Goal: Task Accomplishment & Management: Complete application form

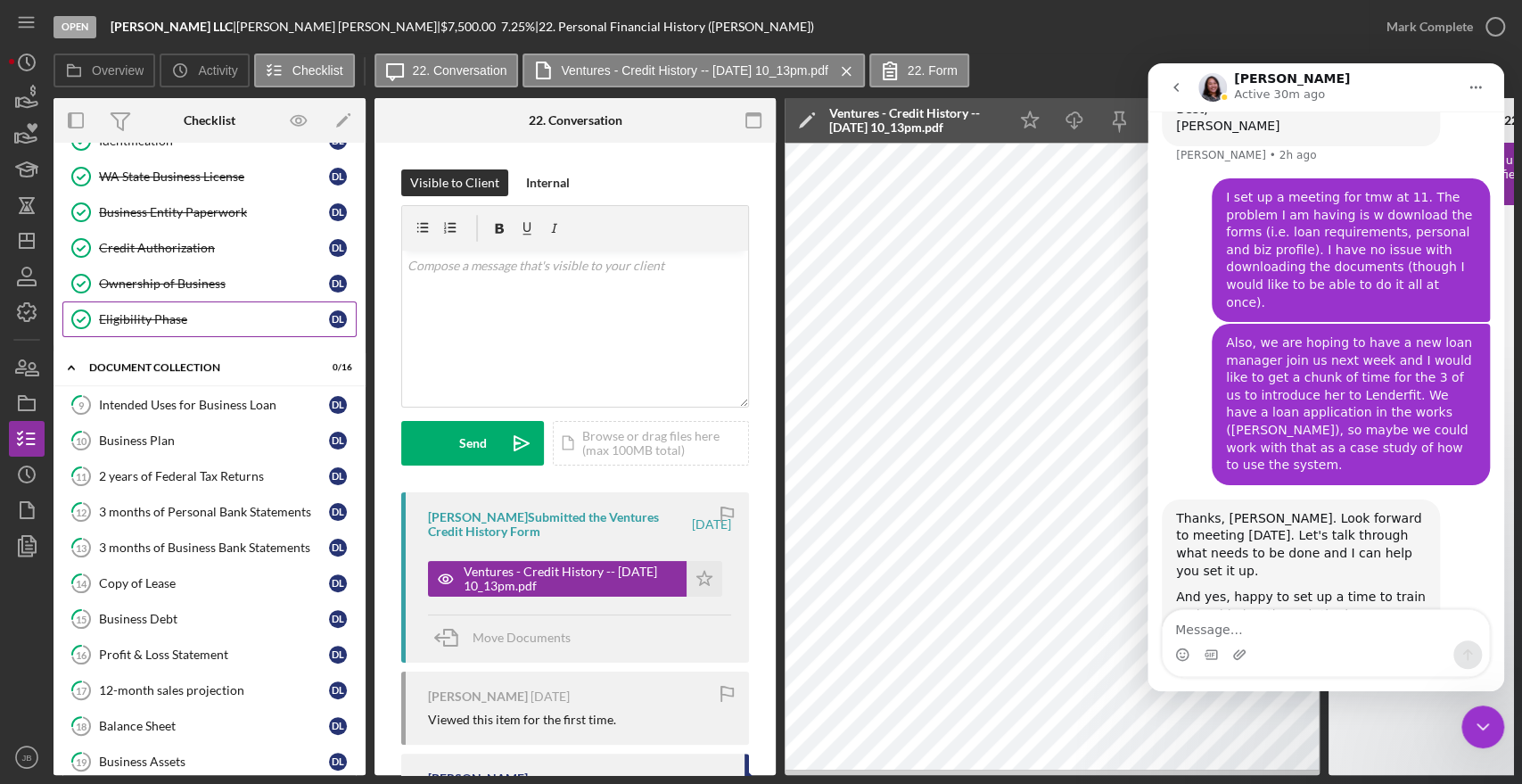
scroll to position [173, 0]
click at [218, 404] on div "Intended Uses for Business Loan" at bounding box center [214, 404] width 230 height 14
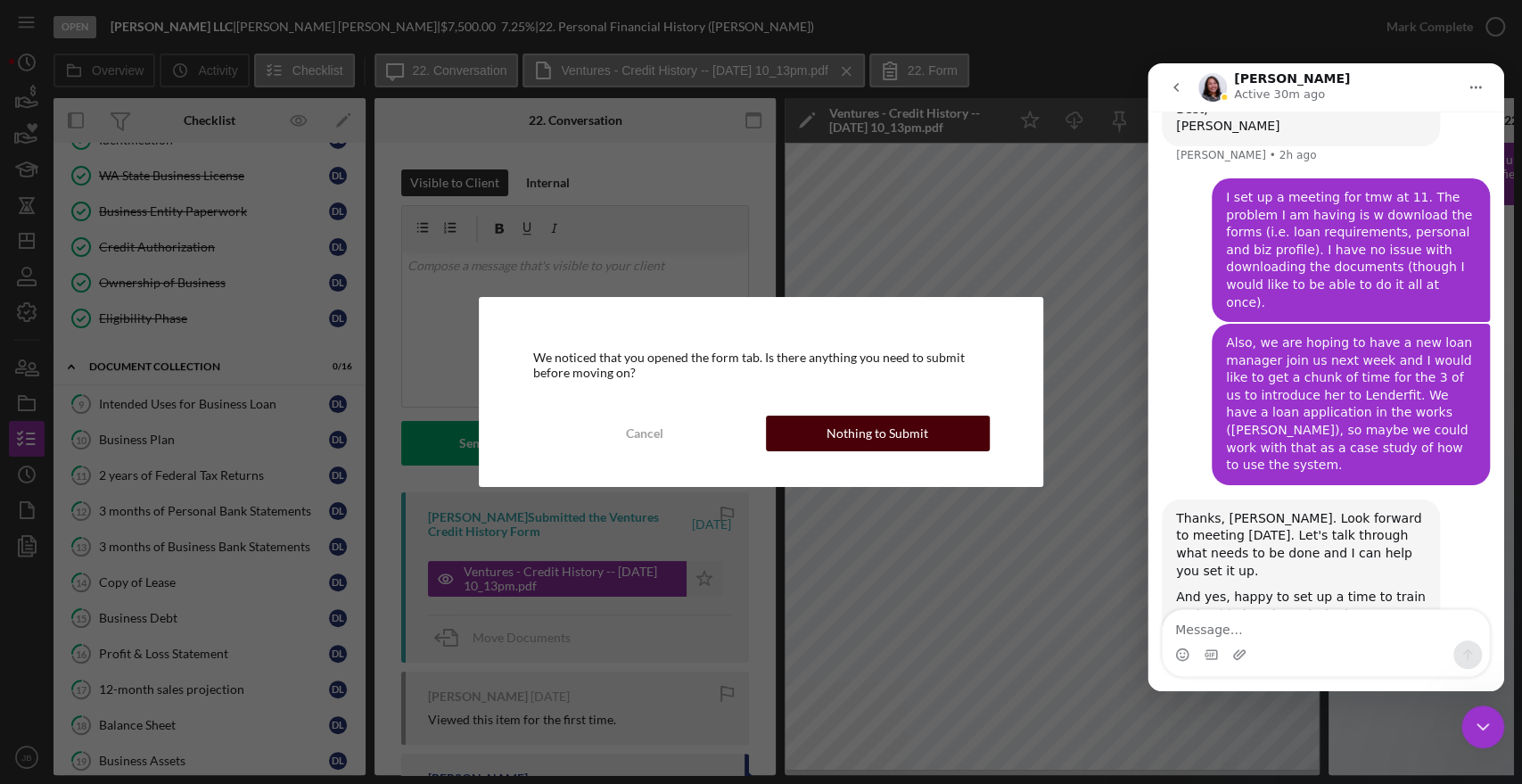
click at [839, 427] on div "Nothing to Submit" at bounding box center [878, 433] width 102 height 36
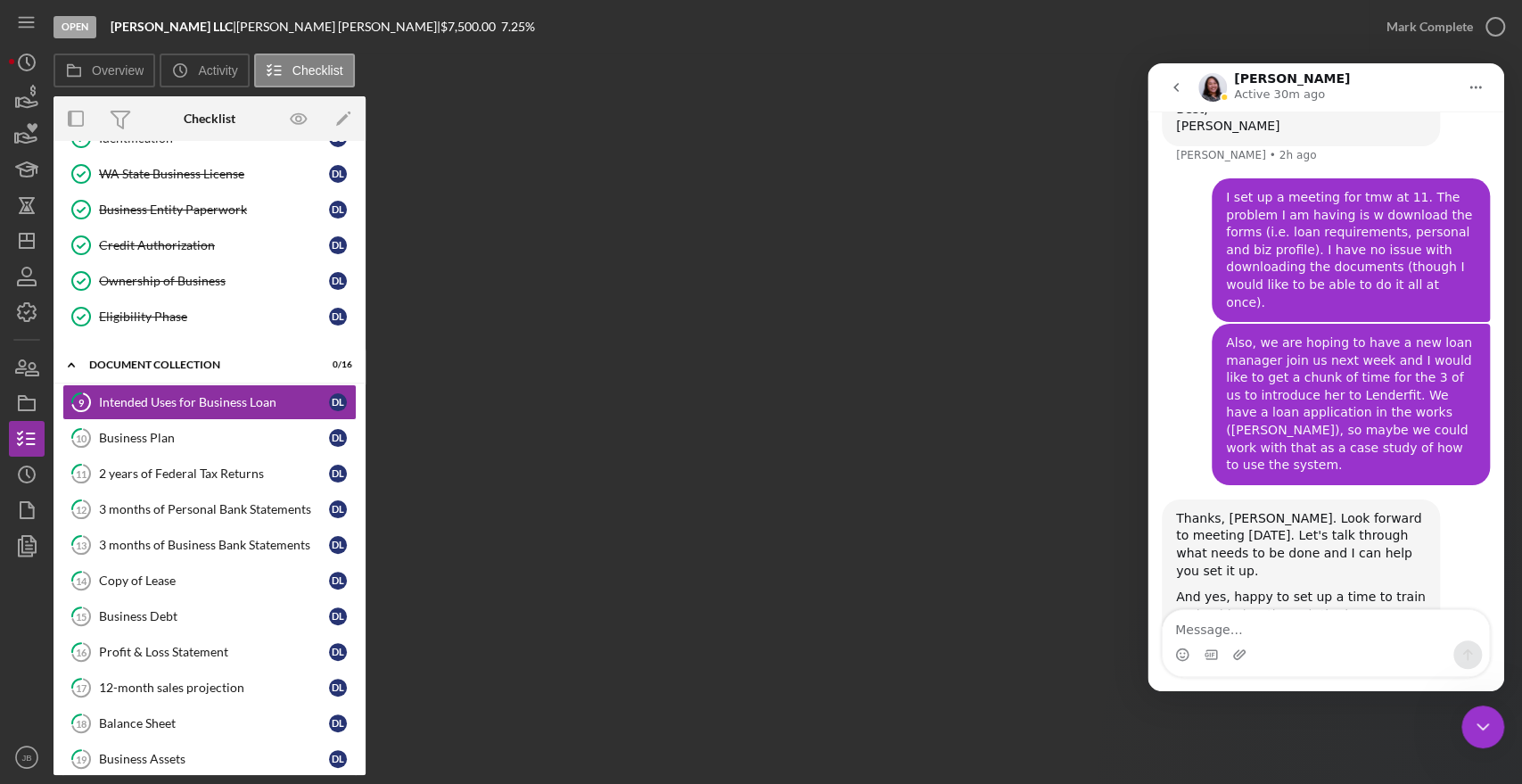
click at [1479, 725] on icon "Close Intercom Messenger" at bounding box center [1482, 726] width 21 height 21
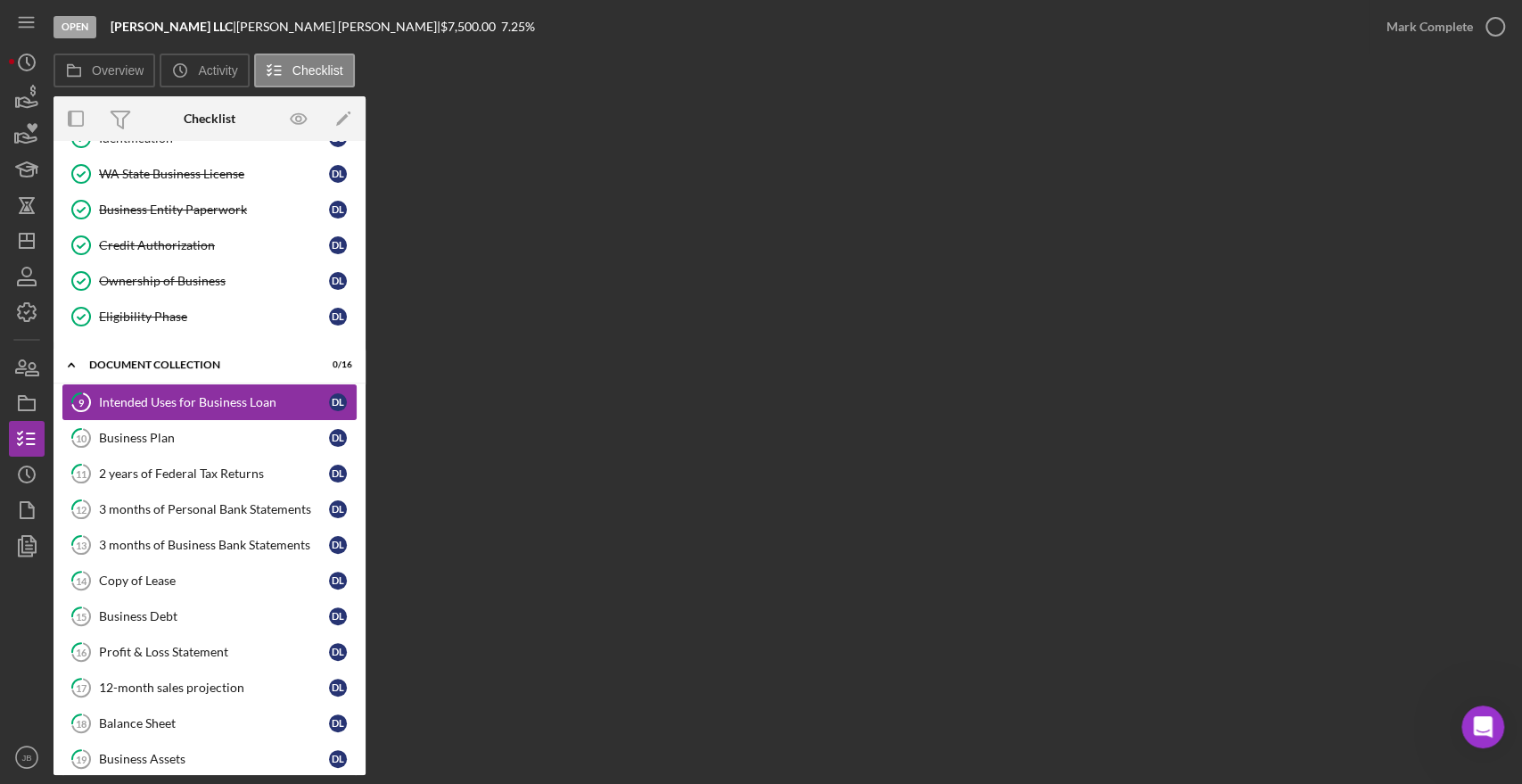
click at [130, 391] on link "9 Intended Uses for Business Loan D L" at bounding box center [209, 402] width 294 height 36
